Goal: Task Accomplishment & Management: Manage account settings

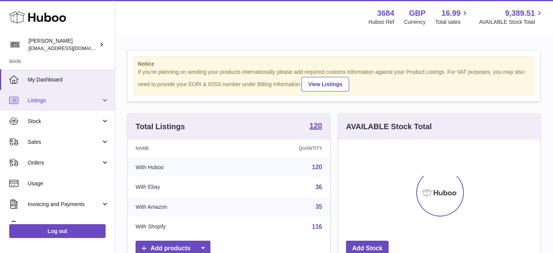
scroll to position [120, 202]
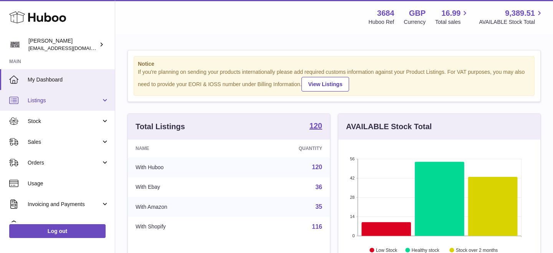
click at [84, 98] on span "Listings" at bounding box center [64, 100] width 73 height 7
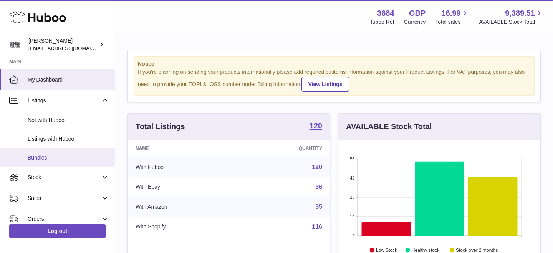
click at [51, 153] on link "Bundles" at bounding box center [57, 157] width 115 height 19
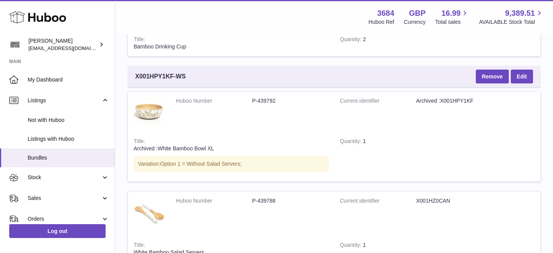
scroll to position [790, 0]
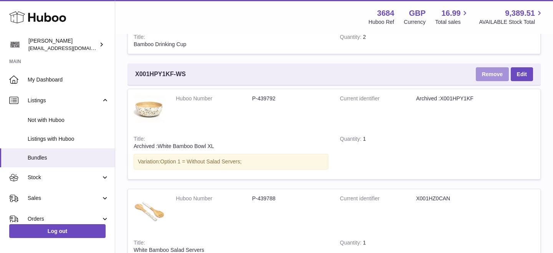
click at [491, 73] on button "Remove" at bounding box center [492, 74] width 33 height 14
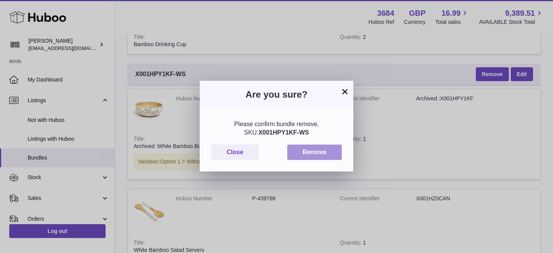
click at [307, 156] on button "Remove" at bounding box center [314, 152] width 55 height 16
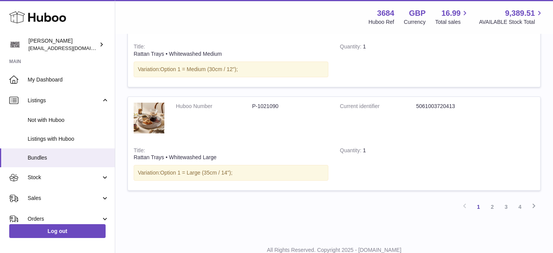
scroll to position [2775, 0]
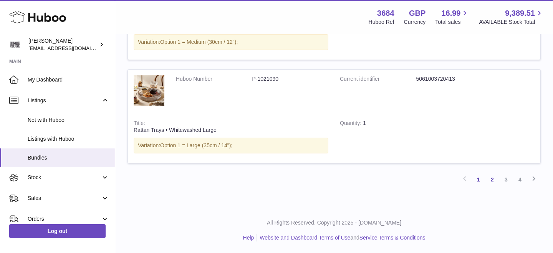
click at [491, 177] on link "2" at bounding box center [493, 179] width 14 height 14
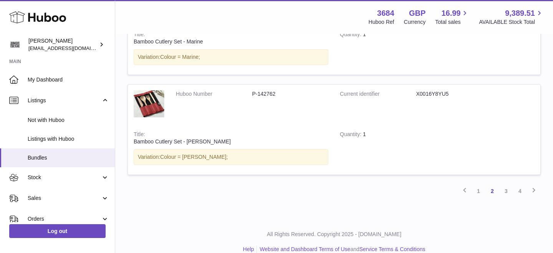
scroll to position [4606, 0]
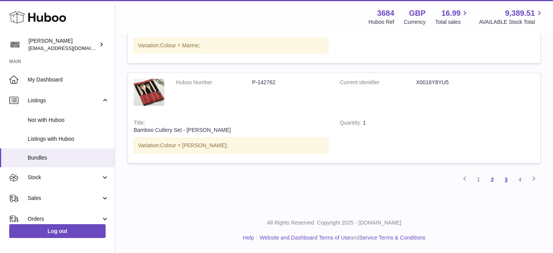
click at [509, 177] on link "3" at bounding box center [506, 179] width 14 height 14
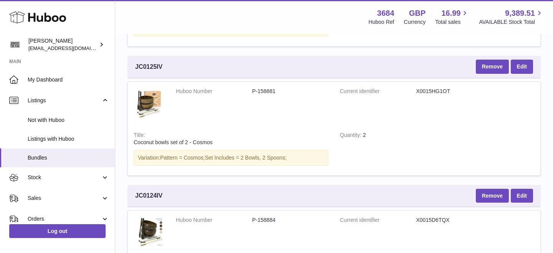
scroll to position [2347, 0]
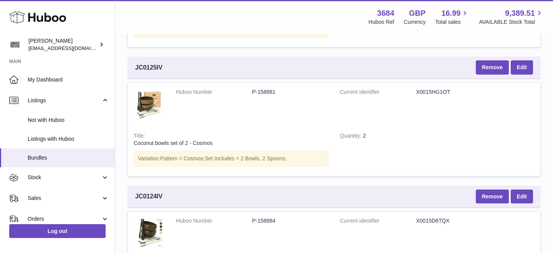
click at [152, 70] on span "JC0125IV" at bounding box center [148, 67] width 27 height 8
copy span "JC0125IV"
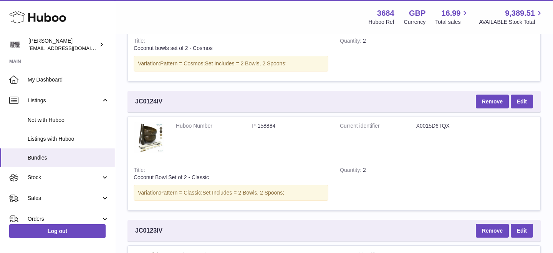
scroll to position [2466, 0]
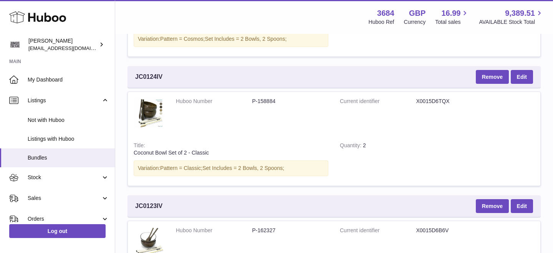
click at [146, 78] on span "JC0124IV" at bounding box center [148, 77] width 27 height 8
copy span "JC0124IV"
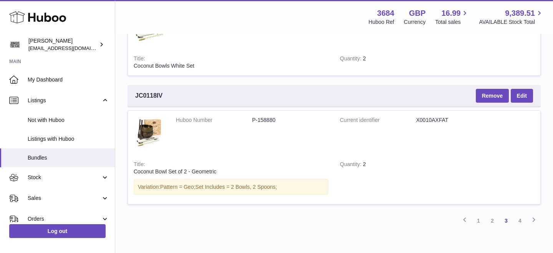
scroll to position [2688, 0]
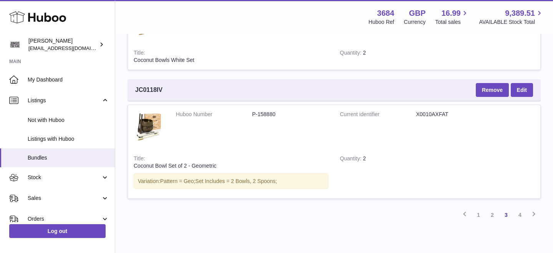
click at [152, 90] on span "JC0118IV" at bounding box center [148, 90] width 27 height 8
copy span "JC0118IV"
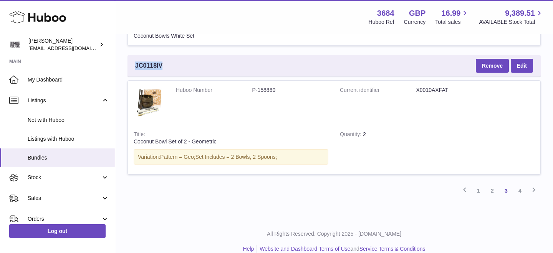
scroll to position [2723, 0]
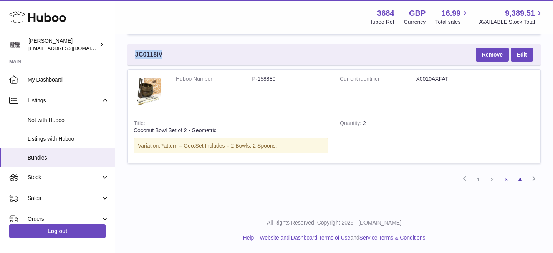
click at [520, 176] on link "4" at bounding box center [520, 179] width 14 height 14
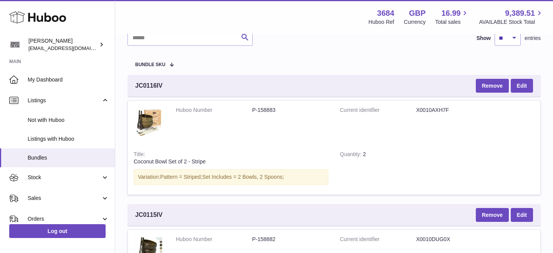
scroll to position [53, 0]
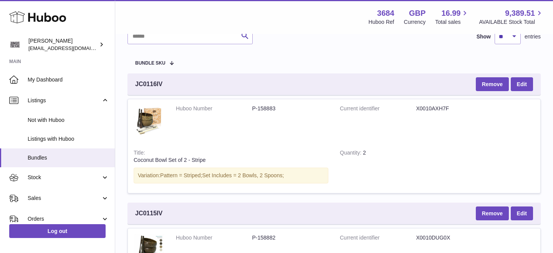
click at [151, 84] on span "JC0116IV" at bounding box center [148, 84] width 27 height 8
copy span "JC0116IV"
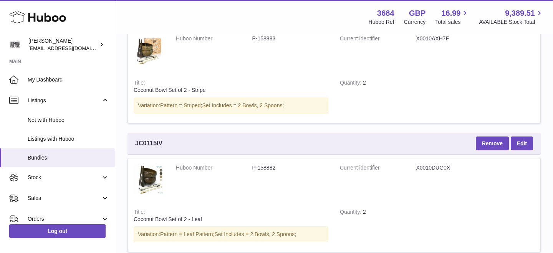
scroll to position [182, 0]
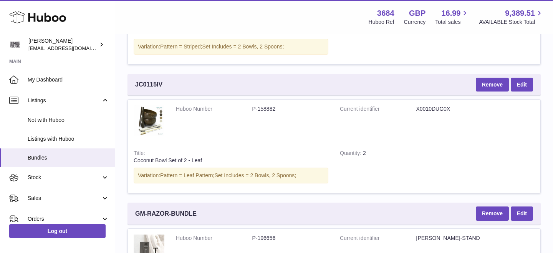
click at [151, 82] on span "JC0115IV" at bounding box center [148, 84] width 27 height 8
copy span "JC0115IV"
